Goal: Entertainment & Leisure: Consume media (video, audio)

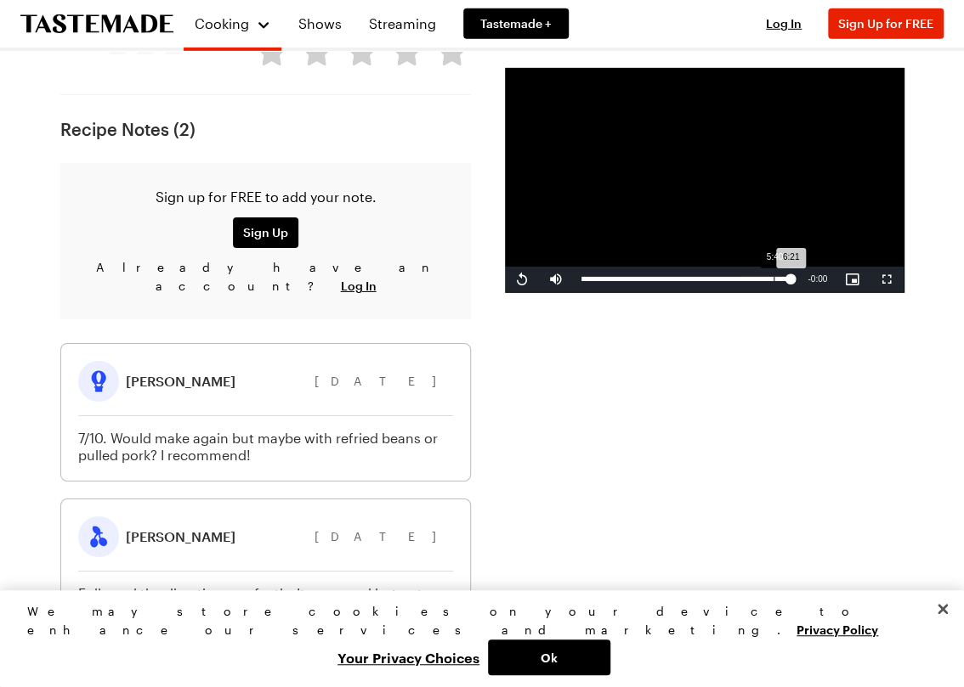
click at [766, 291] on div "Loaded : 100.00% 5:40 6:21" at bounding box center [686, 279] width 226 height 25
click at [755, 286] on div "Loaded : 100.00% 5:25 5:38" at bounding box center [686, 279] width 226 height 25
click at [747, 281] on div "5:20" at bounding box center [669, 279] width 176 height 4
click at [744, 281] on div "5:04" at bounding box center [664, 279] width 167 height 4
click at [738, 281] on div "4:58" at bounding box center [663, 279] width 164 height 4
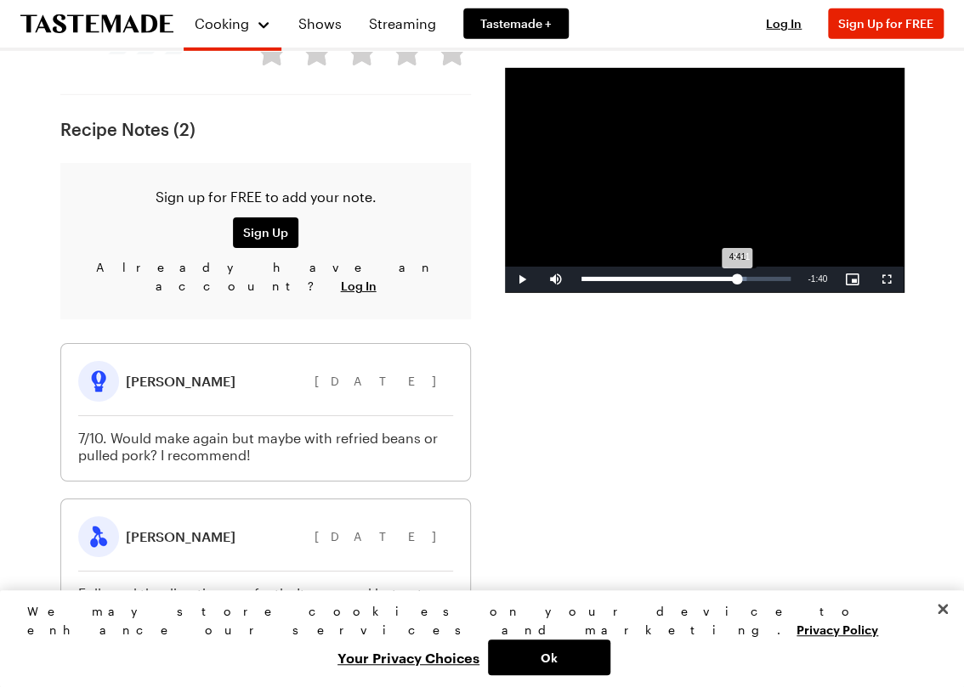
click at [734, 281] on div "4:41" at bounding box center [659, 279] width 156 height 4
click at [727, 281] on div "4:41" at bounding box center [658, 279] width 155 height 4
click at [719, 286] on div "Loaded : 86.63% 4:16 4:31" at bounding box center [686, 279] width 226 height 25
click at [716, 281] on div "4:16" at bounding box center [651, 279] width 140 height 4
click at [710, 281] on div "4:10" at bounding box center [650, 279] width 138 height 4
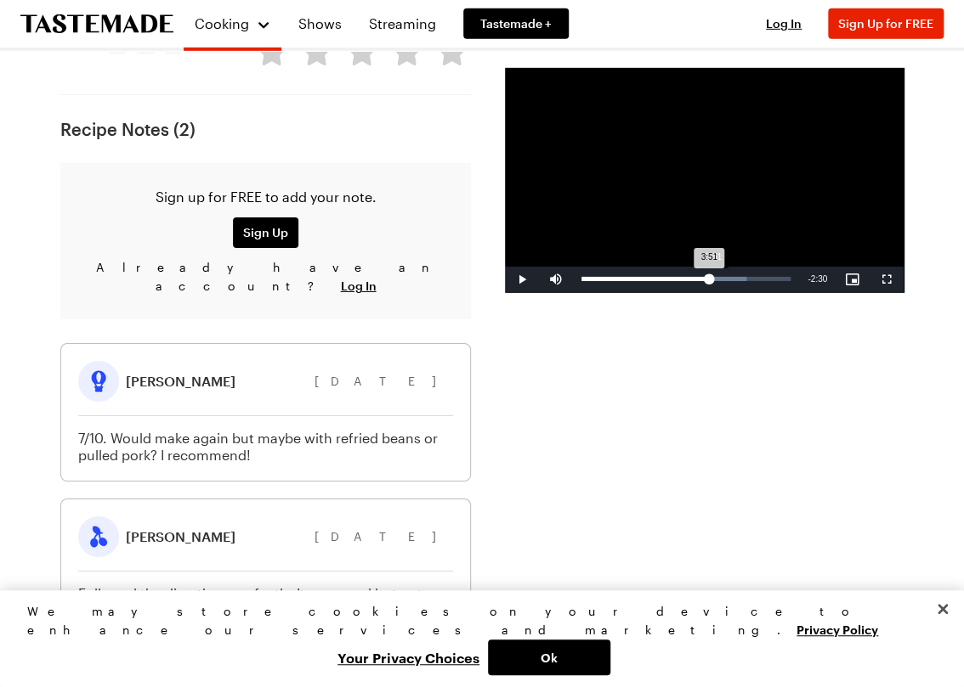
click at [704, 281] on div "3:51" at bounding box center [644, 279] width 127 height 4
click at [697, 288] on div "Loaded : 76.12% 3:36 3:47" at bounding box center [686, 279] width 226 height 25
click at [661, 286] on div "Loaded : 70.98% 2:33 3:36" at bounding box center [686, 279] width 226 height 25
click at [686, 280] on div "Loaded : 0.00% 2:57 2:33" at bounding box center [685, 279] width 209 height 4
click at [693, 279] on div "Loaded : 68.20% 3:27 3:15" at bounding box center [686, 279] width 226 height 25
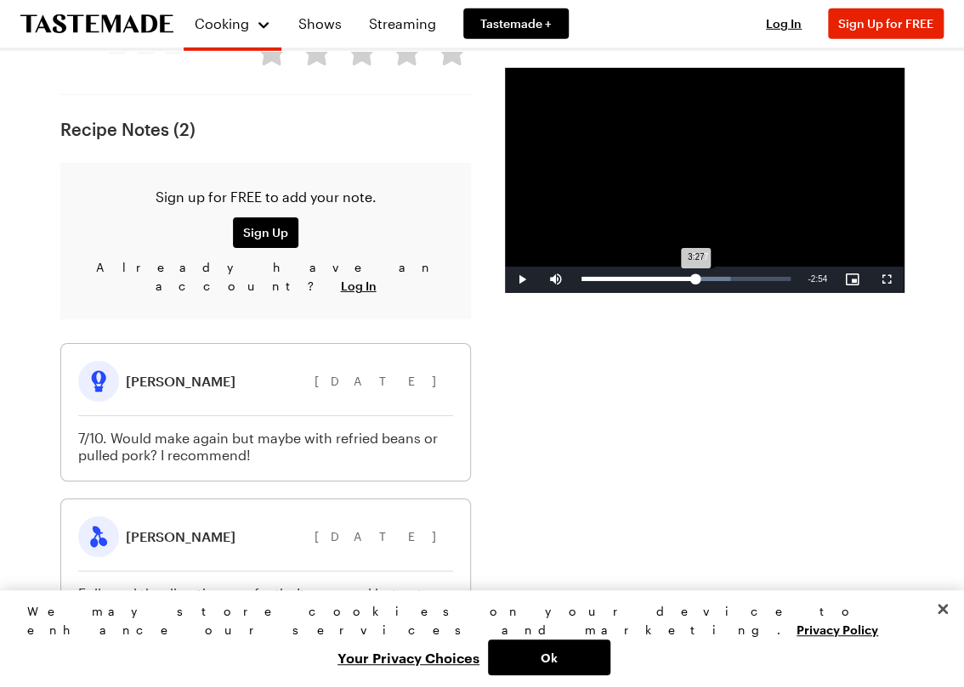
click at [693, 278] on div "3:27" at bounding box center [638, 279] width 114 height 4
click at [710, 137] on video "Video Player" at bounding box center [704, 180] width 399 height 224
click at [518, 280] on span "Video Player" at bounding box center [522, 280] width 34 height 0
